Goal: Task Accomplishment & Management: Use online tool/utility

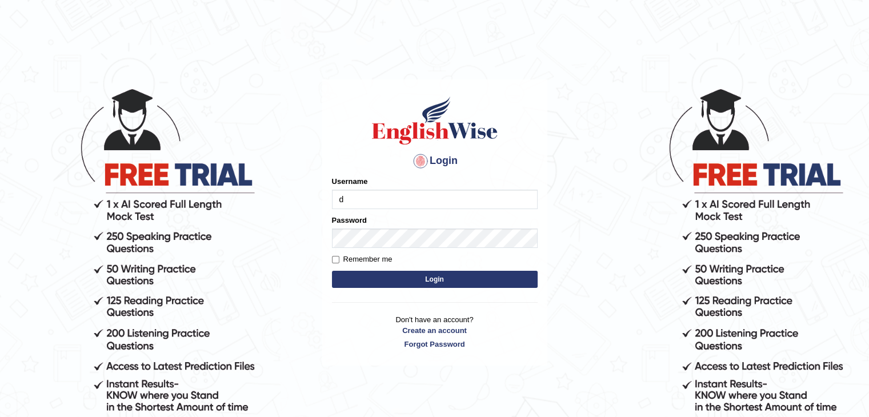
type input "dilgidiva"
click at [338, 259] on input "Remember me" at bounding box center [335, 259] width 7 height 7
checkbox input "true"
click at [387, 279] on button "Login" at bounding box center [435, 279] width 206 height 17
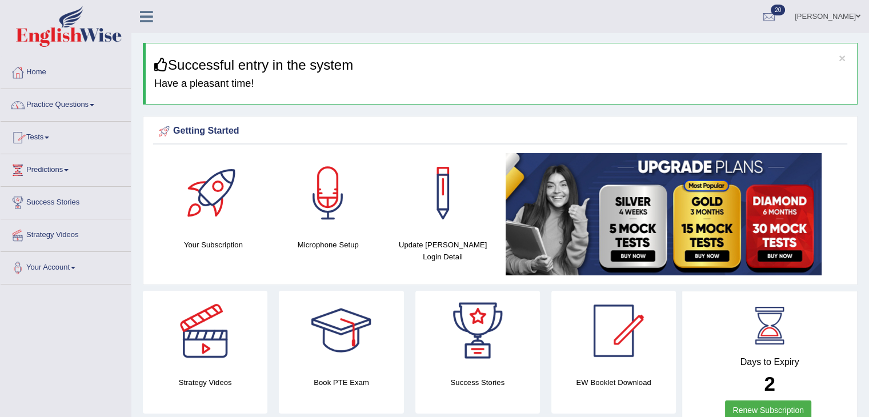
click at [44, 138] on link "Tests" at bounding box center [66, 136] width 130 height 29
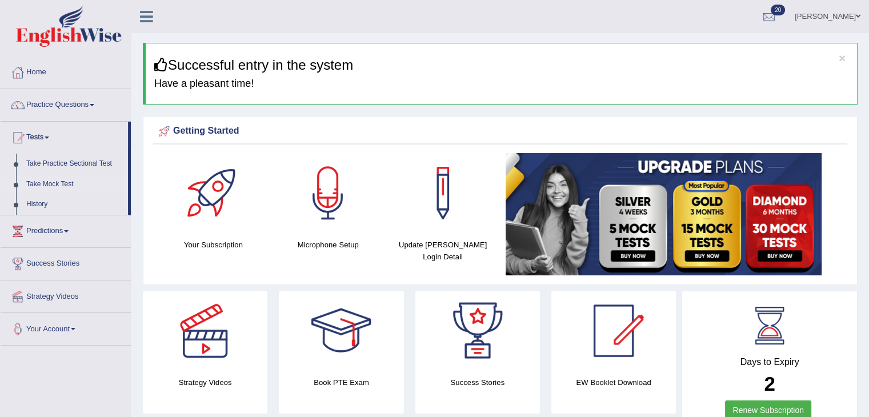
click at [69, 184] on link "Take Mock Test" at bounding box center [74, 184] width 107 height 21
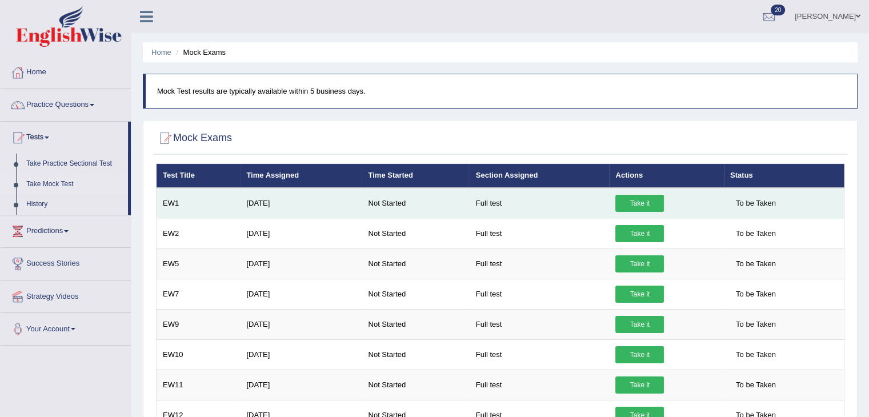
click at [644, 206] on link "Take it" at bounding box center [639, 203] width 49 height 17
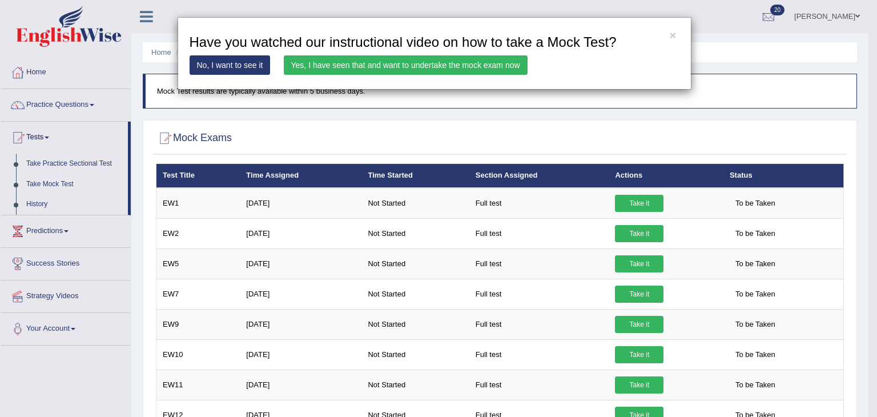
click at [427, 61] on link "Yes, I have seen that and want to undertake the mock exam now" at bounding box center [406, 64] width 244 height 19
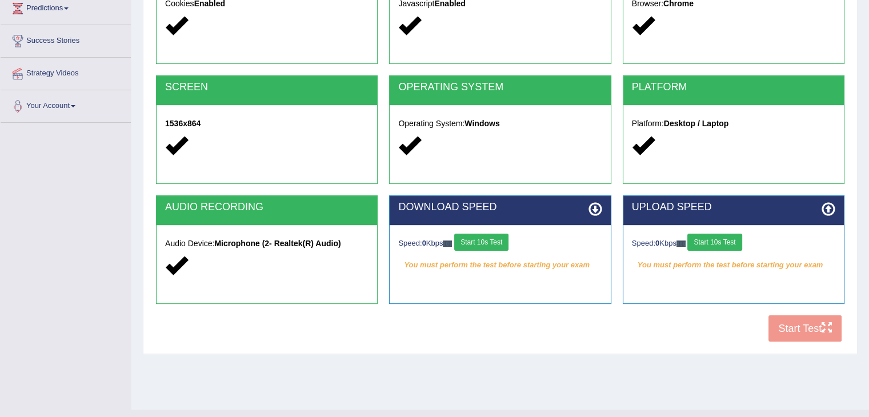
scroll to position [162, 0]
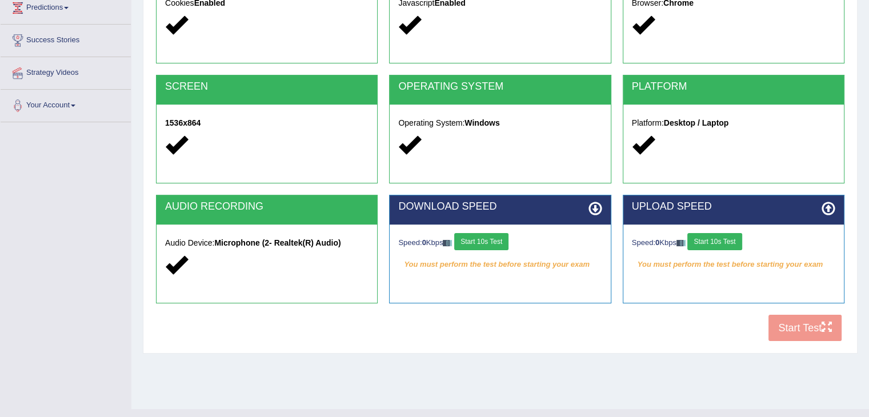
click at [490, 239] on button "Start 10s Test" at bounding box center [481, 241] width 54 height 17
click at [737, 246] on button "Start 10s Test" at bounding box center [714, 241] width 54 height 17
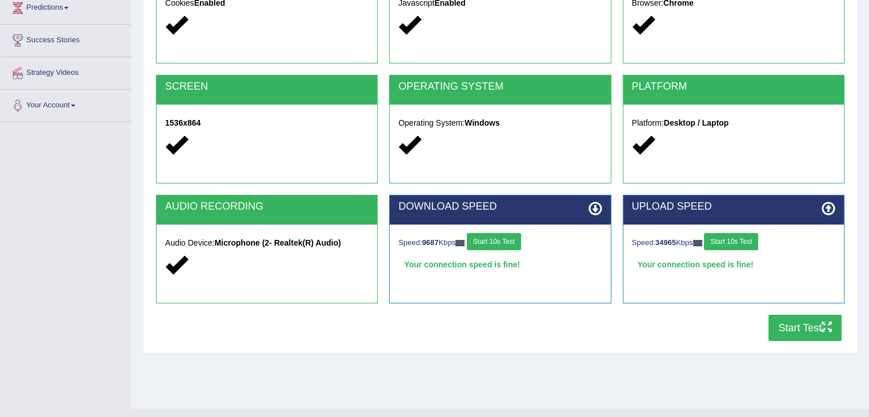
click at [804, 327] on button "Start Test" at bounding box center [804, 328] width 73 height 26
